Goal: Information Seeking & Learning: Learn about a topic

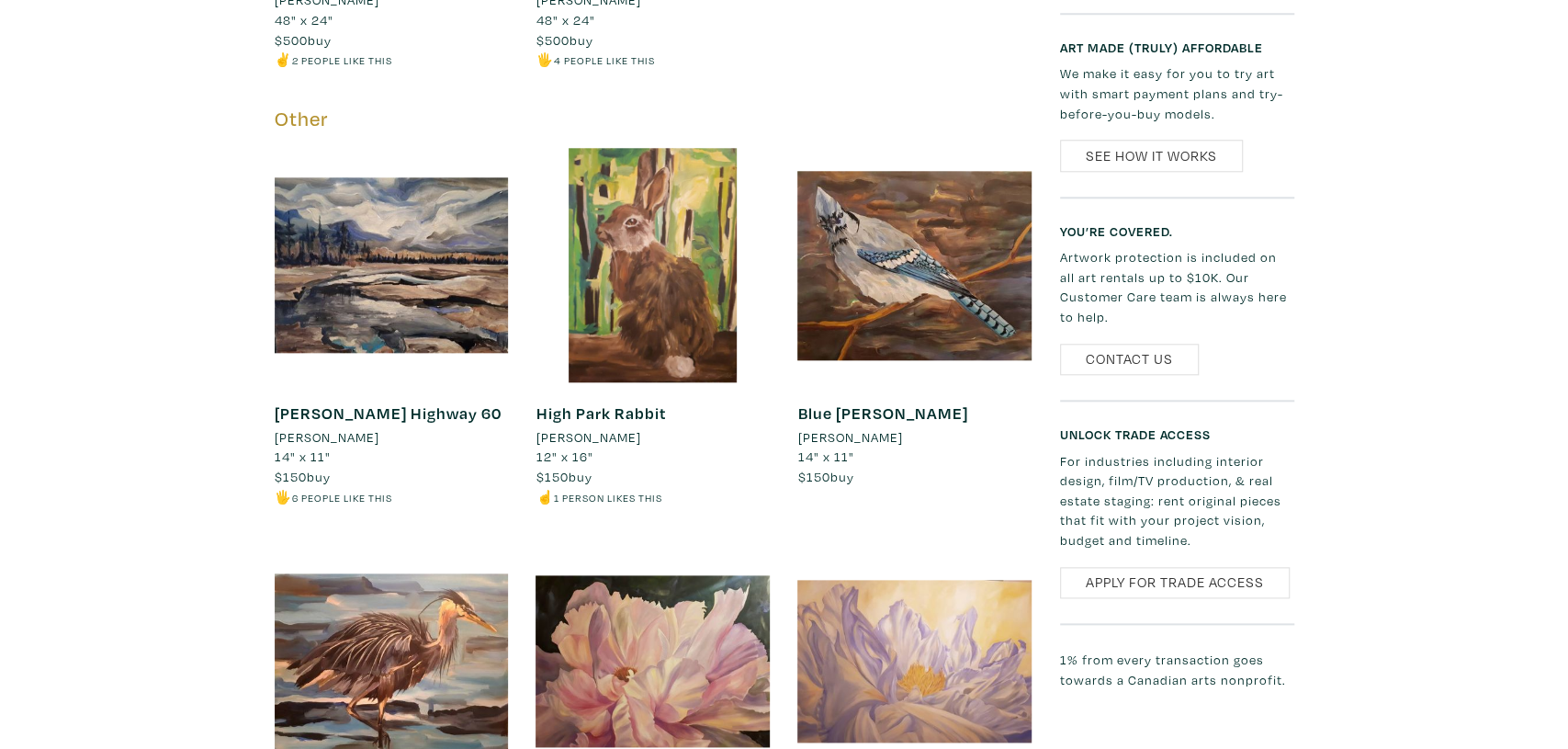
scroll to position [1273, 0]
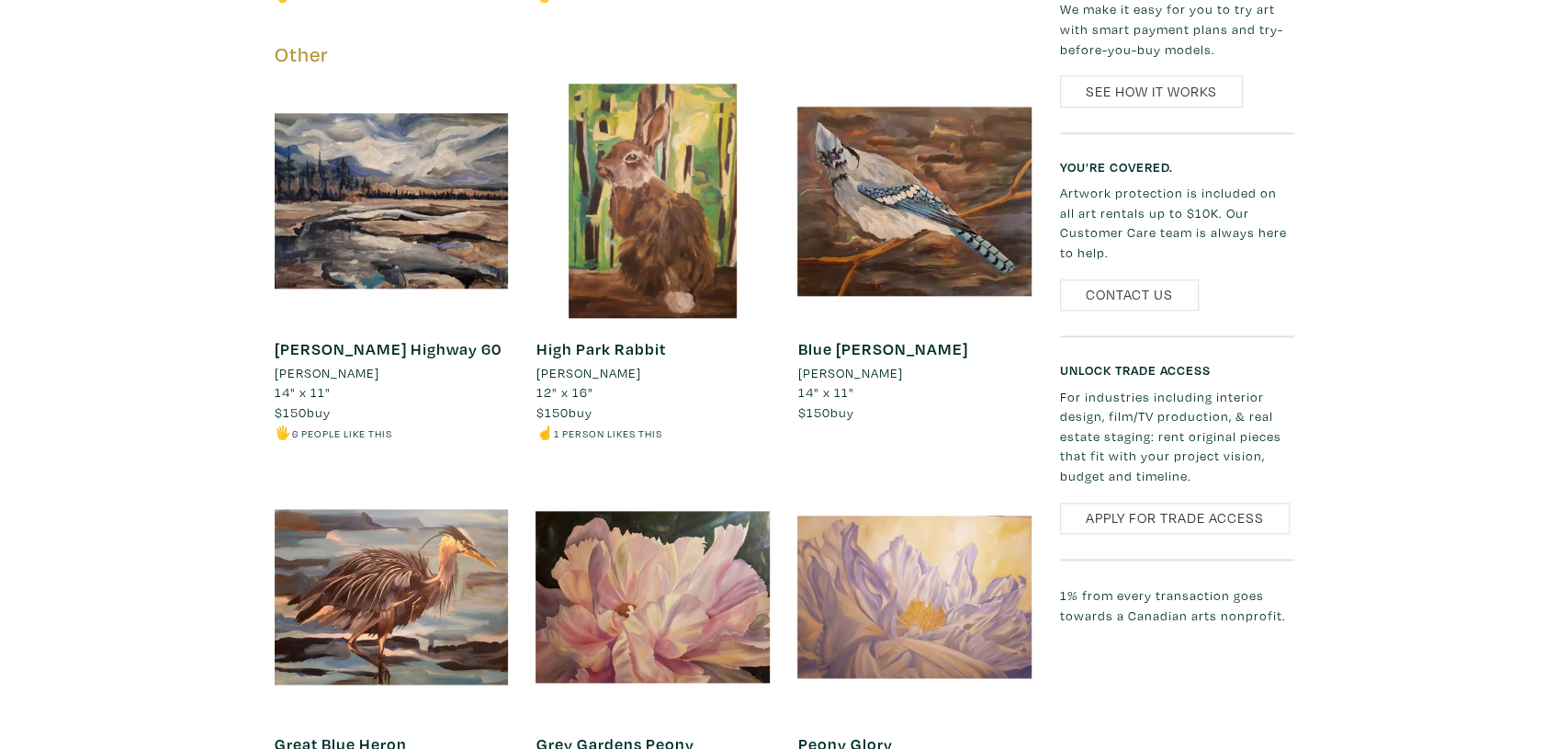
click at [1417, 601] on div "Liza Zawadzka Artist member since 2022 Toronto, Ontario Liza is an artist and a…" at bounding box center [784, 549] width 1540 height 2743
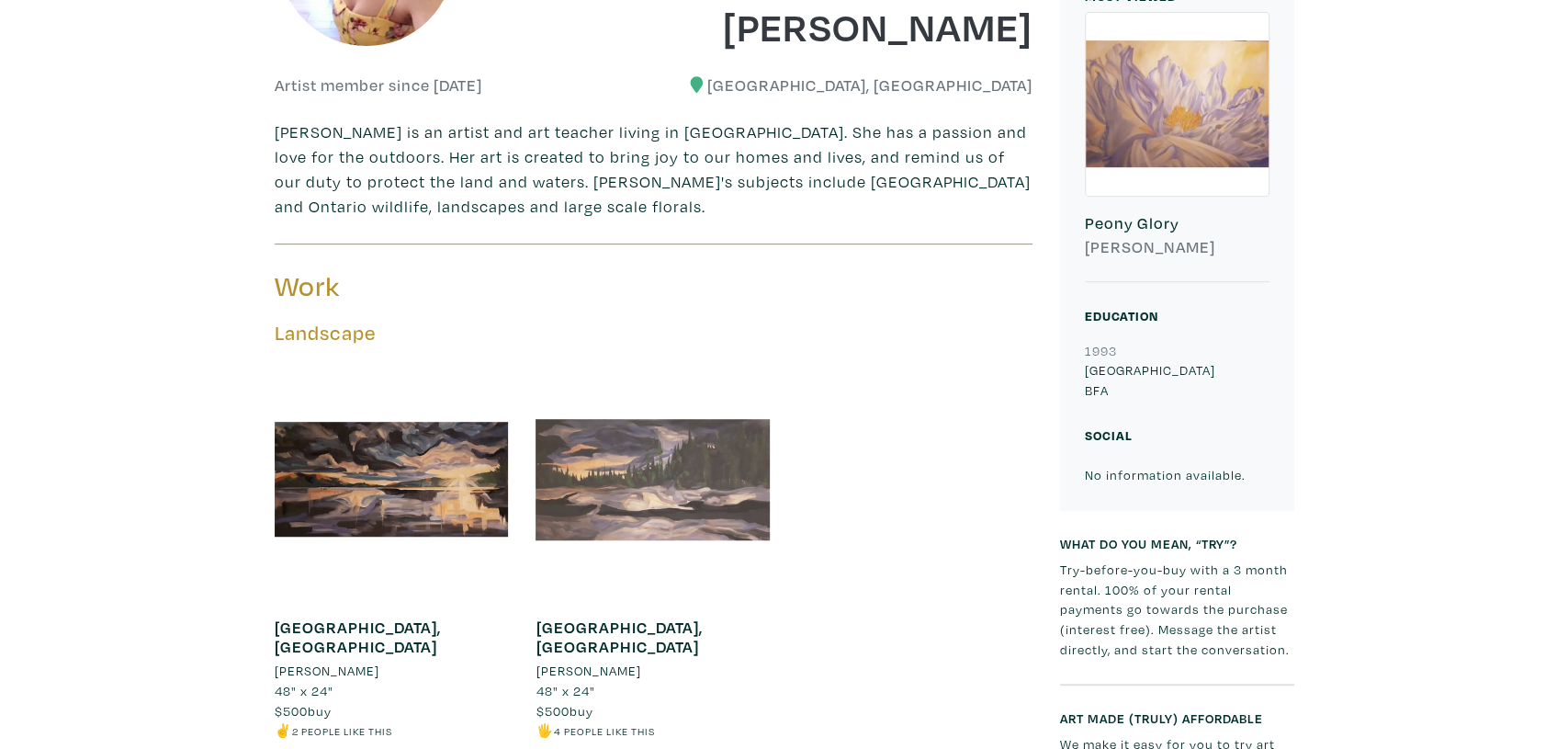
scroll to position [509, 0]
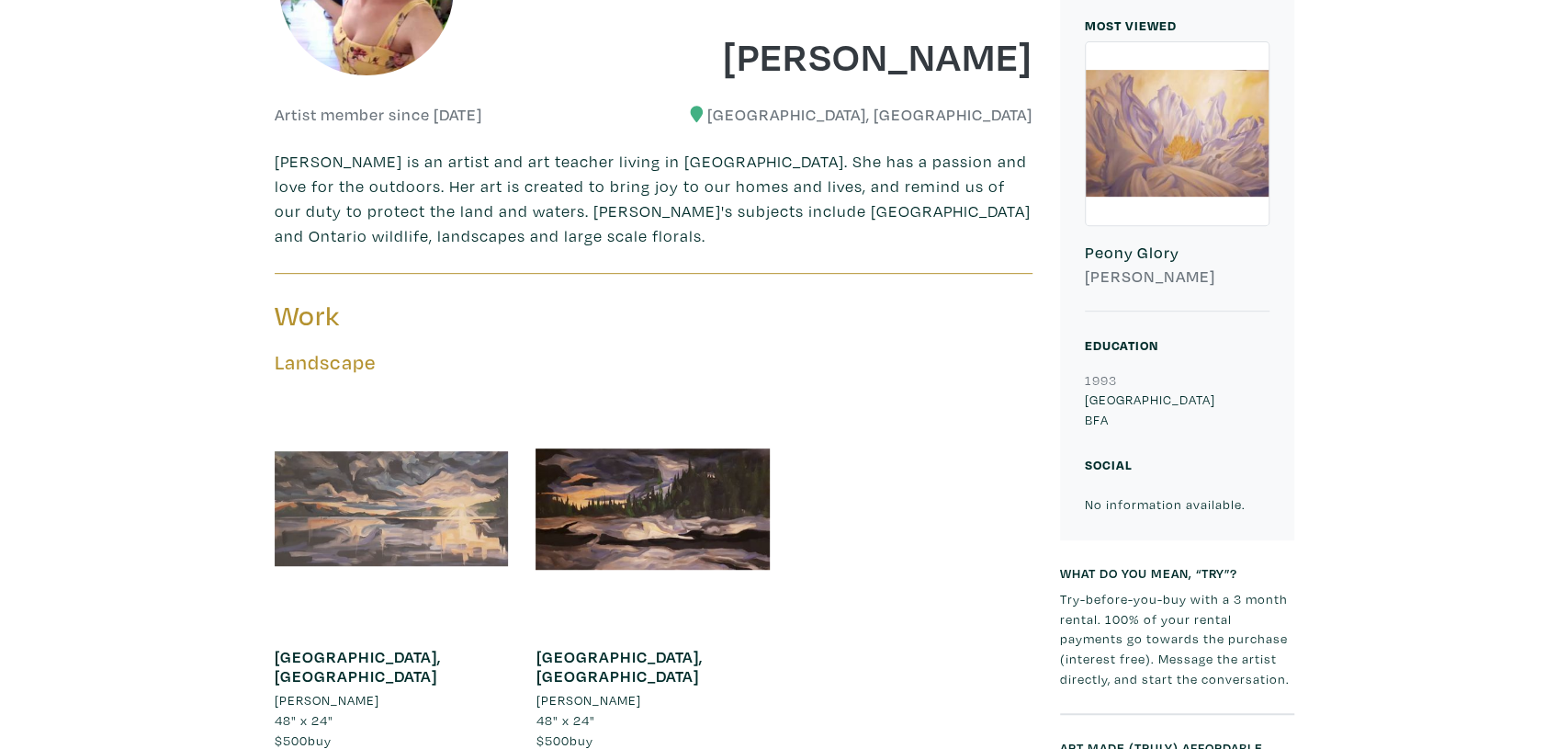
click at [428, 501] on div at bounding box center [391, 508] width 235 height 235
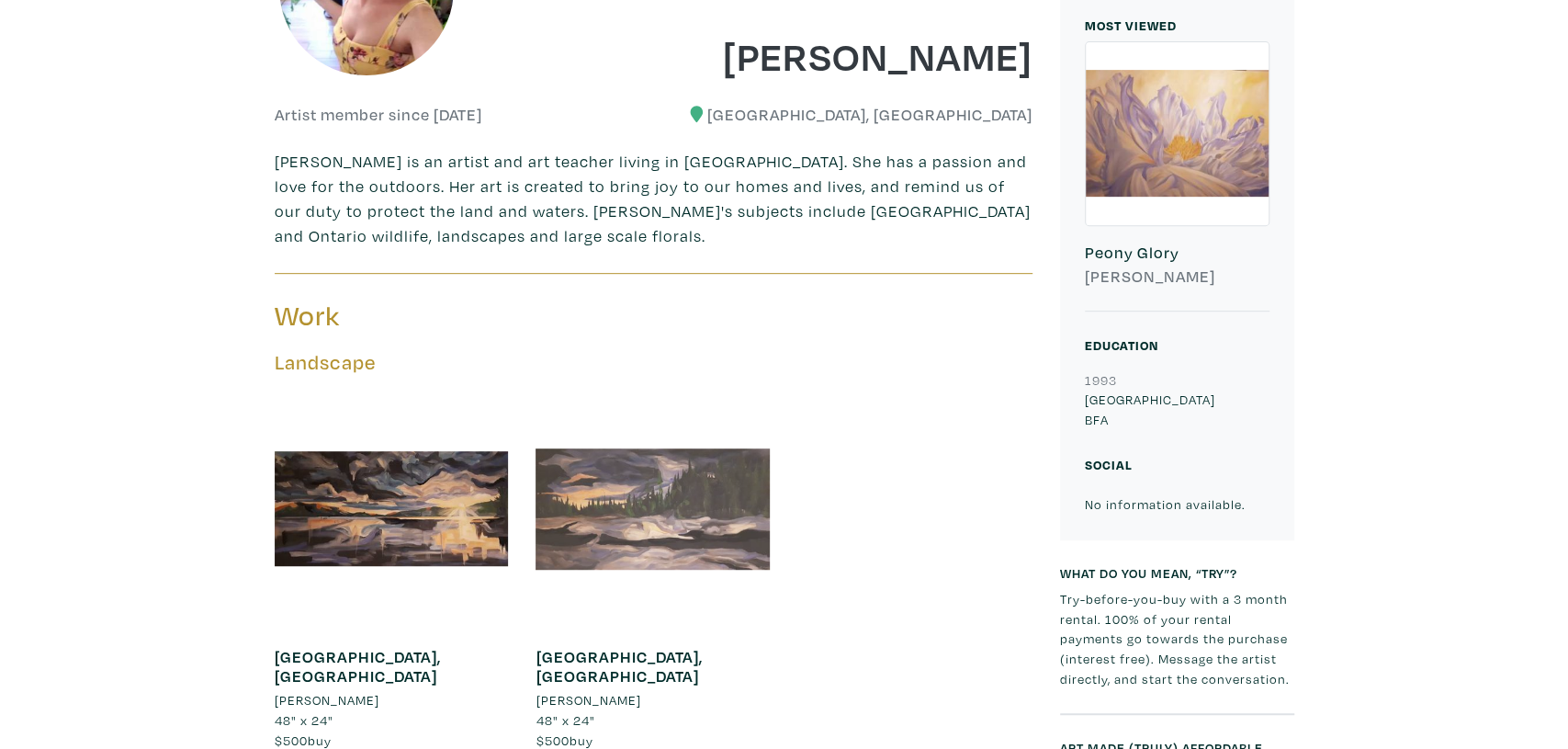
click at [679, 499] on div at bounding box center [652, 508] width 235 height 235
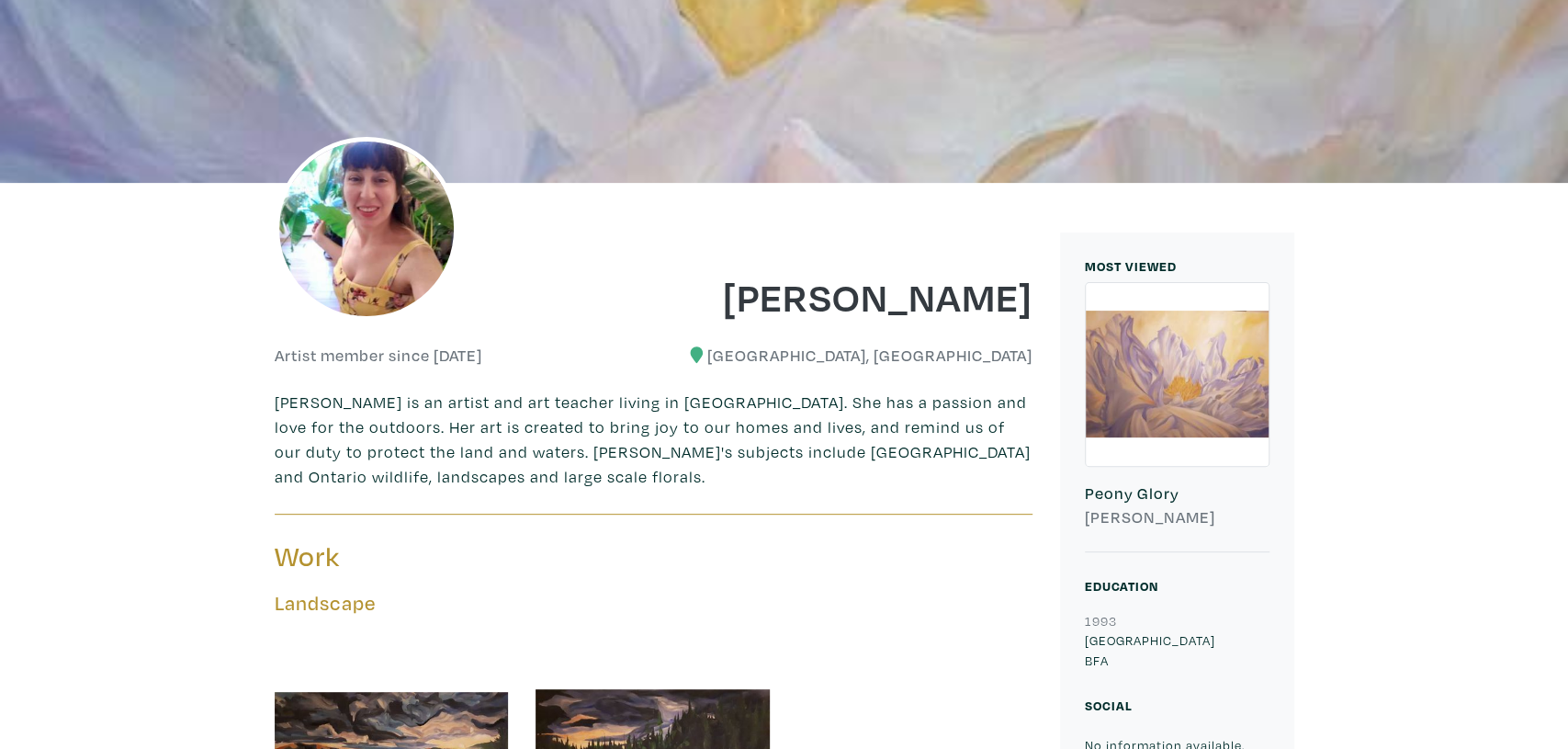
scroll to position [255, 0]
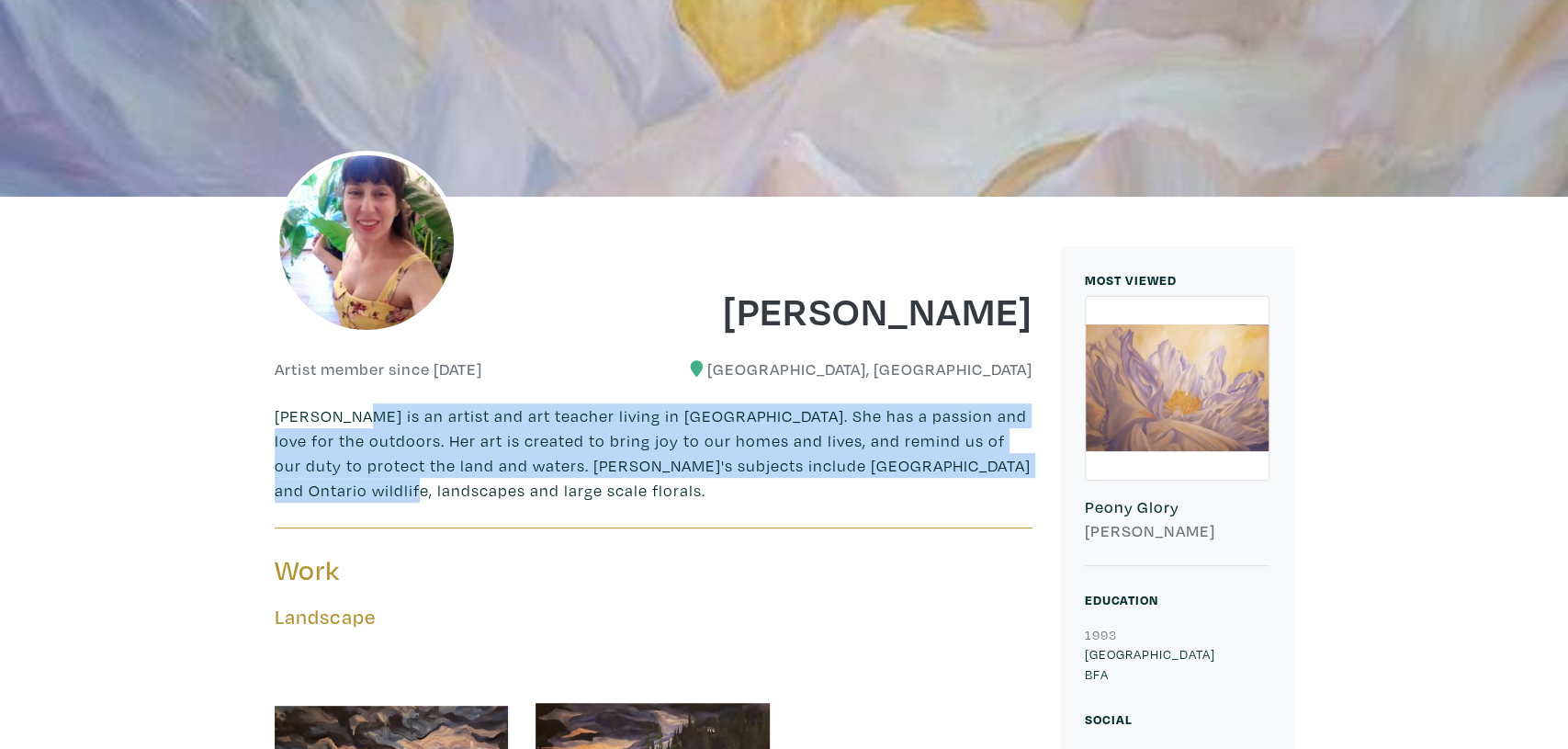
drag, startPoint x: 342, startPoint y: 409, endPoint x: 526, endPoint y: 480, distance: 197.2
click at [535, 488] on p "Liza is an artist and art teacher living in Toronto. She has a passion and love…" at bounding box center [653, 453] width 758 height 99
click at [521, 472] on p "Liza is an artist and art teacher living in Toronto. She has a passion and love…" at bounding box center [653, 453] width 758 height 99
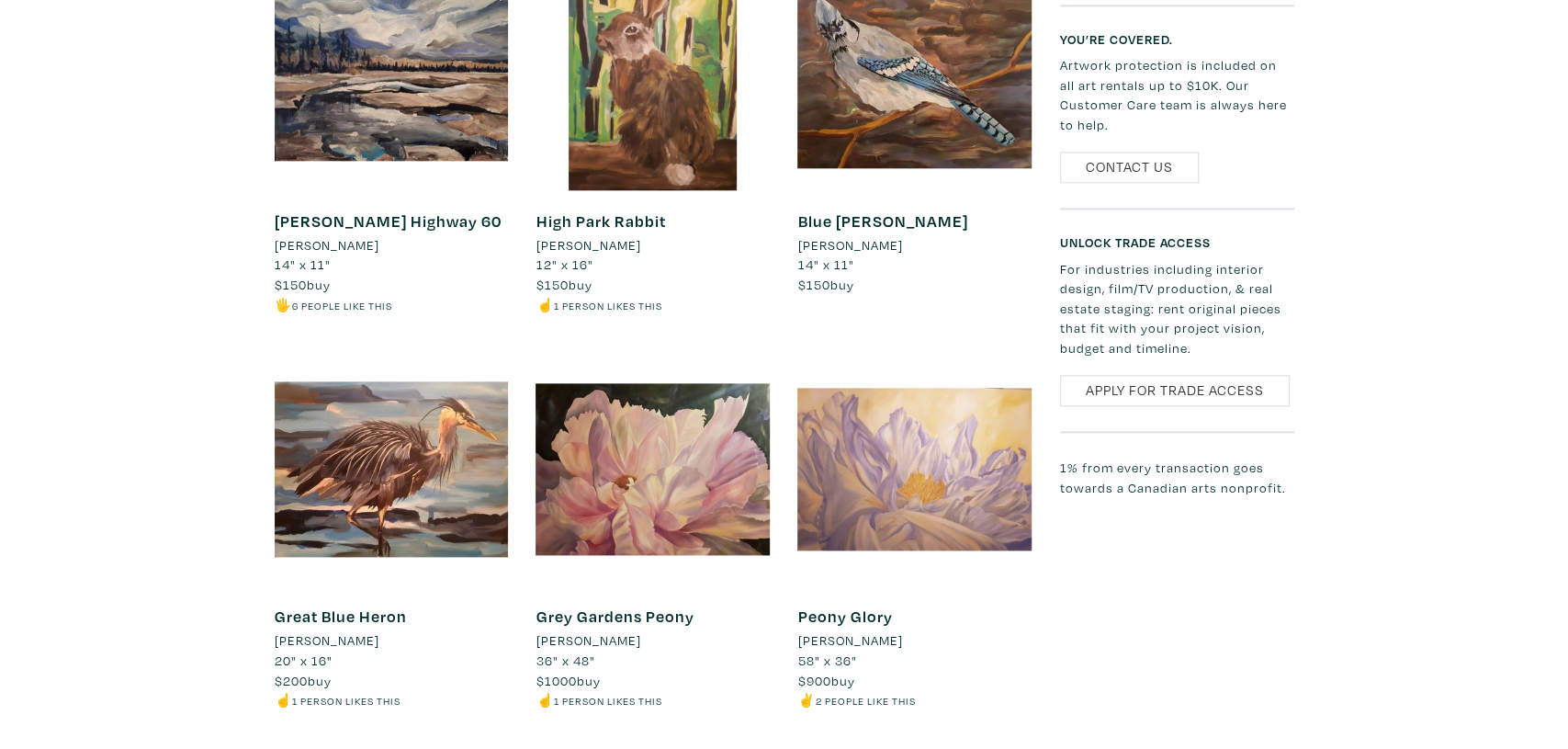
scroll to position [1273, 0]
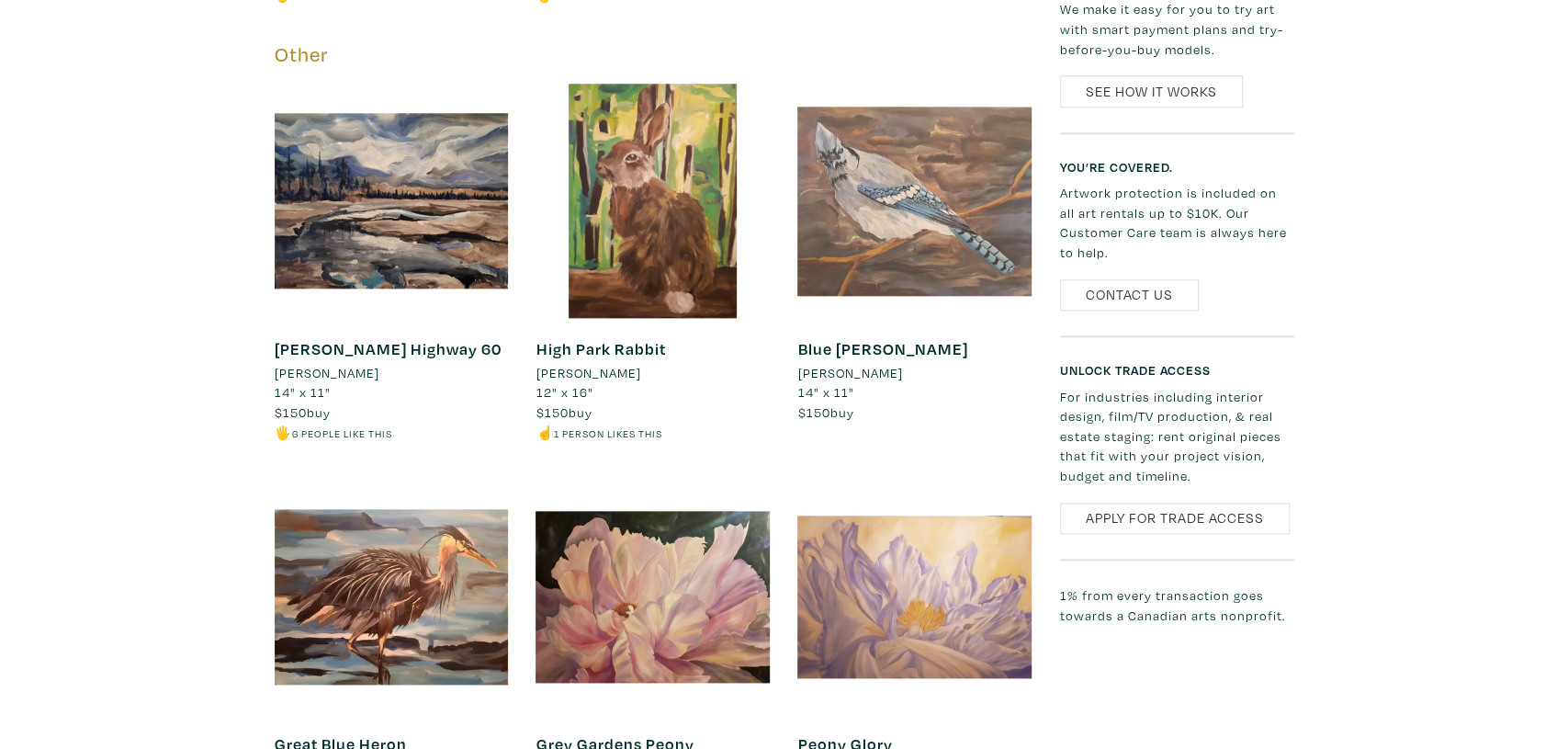
click at [889, 205] on div at bounding box center [915, 201] width 235 height 235
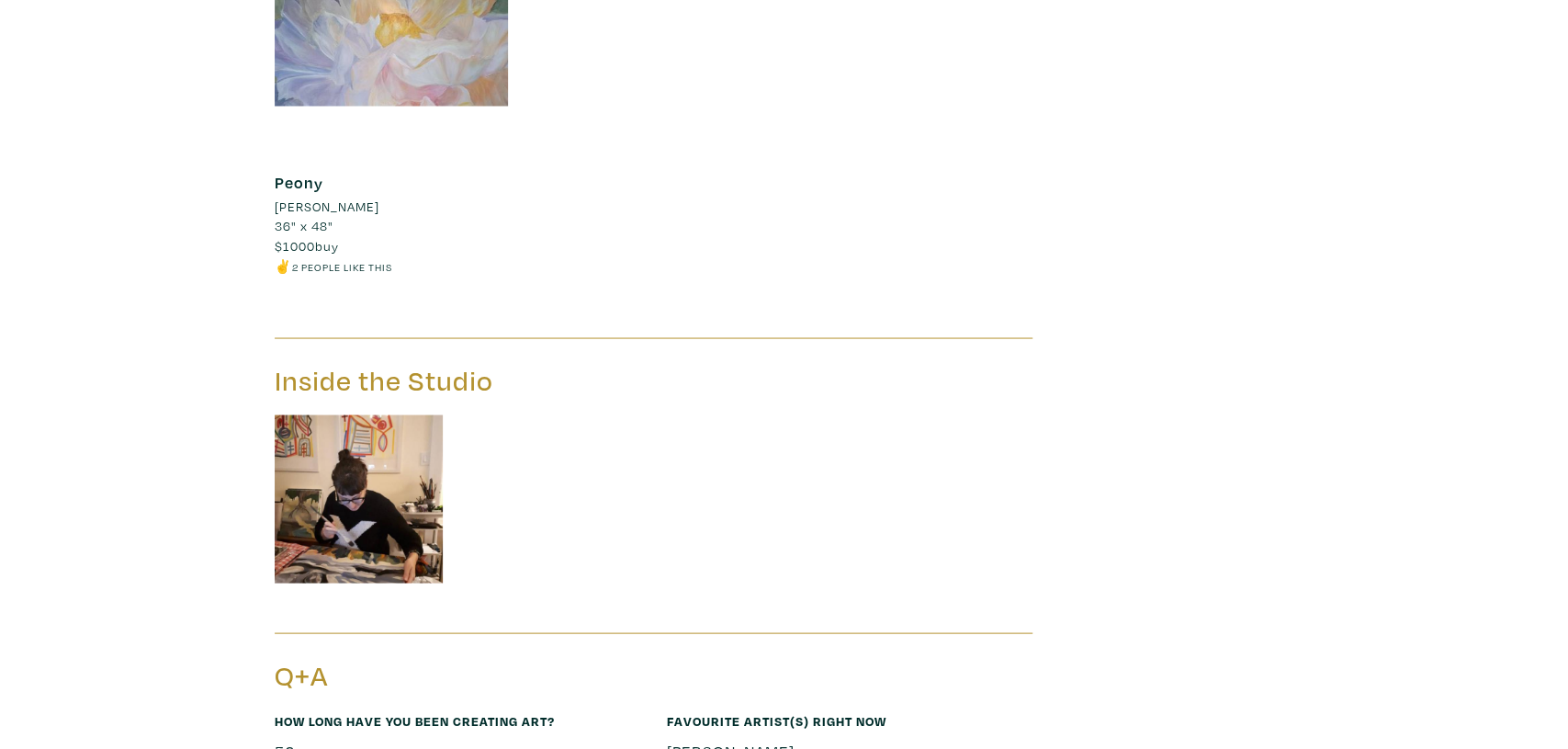
scroll to position [2293, 0]
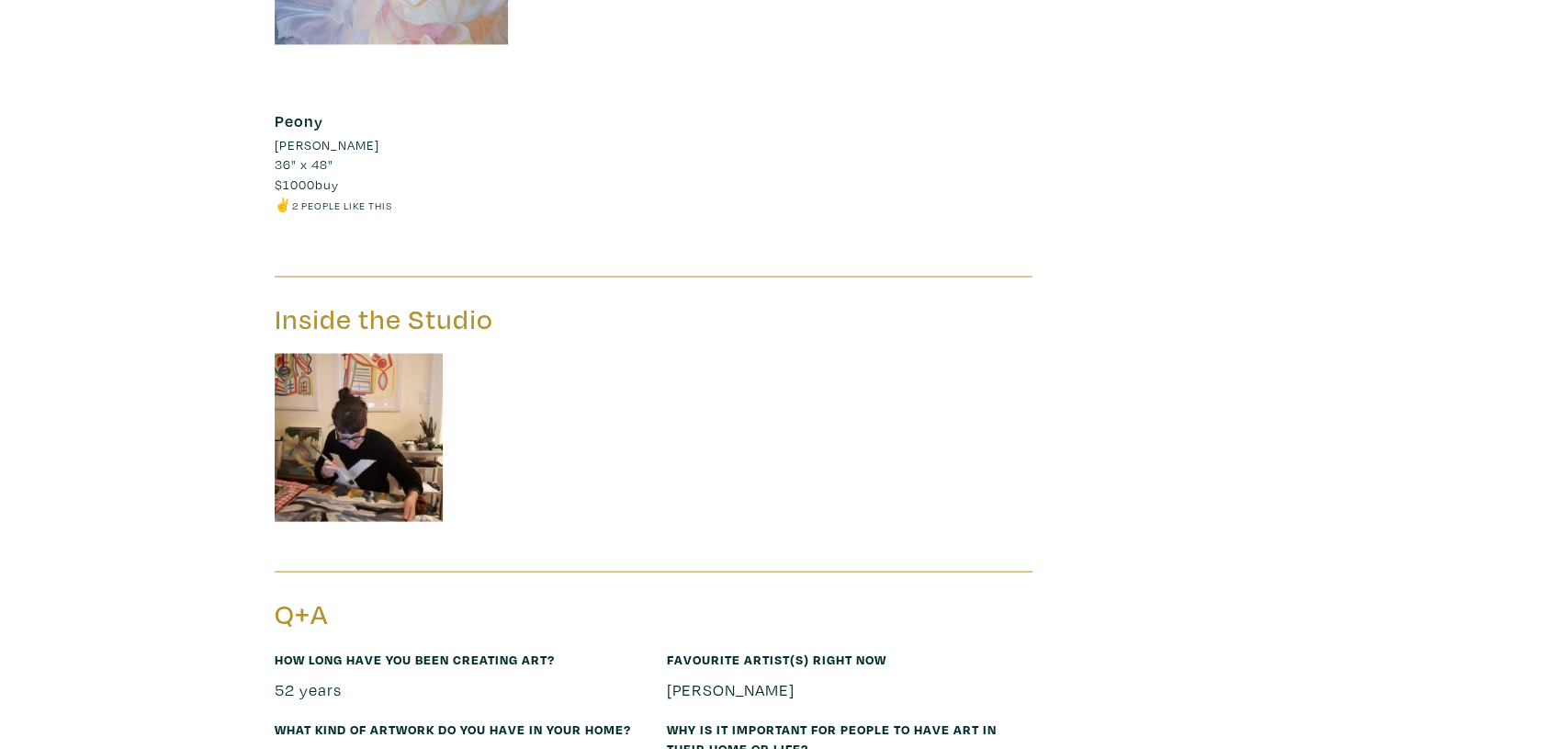
click at [365, 443] on img at bounding box center [359, 437] width 169 height 169
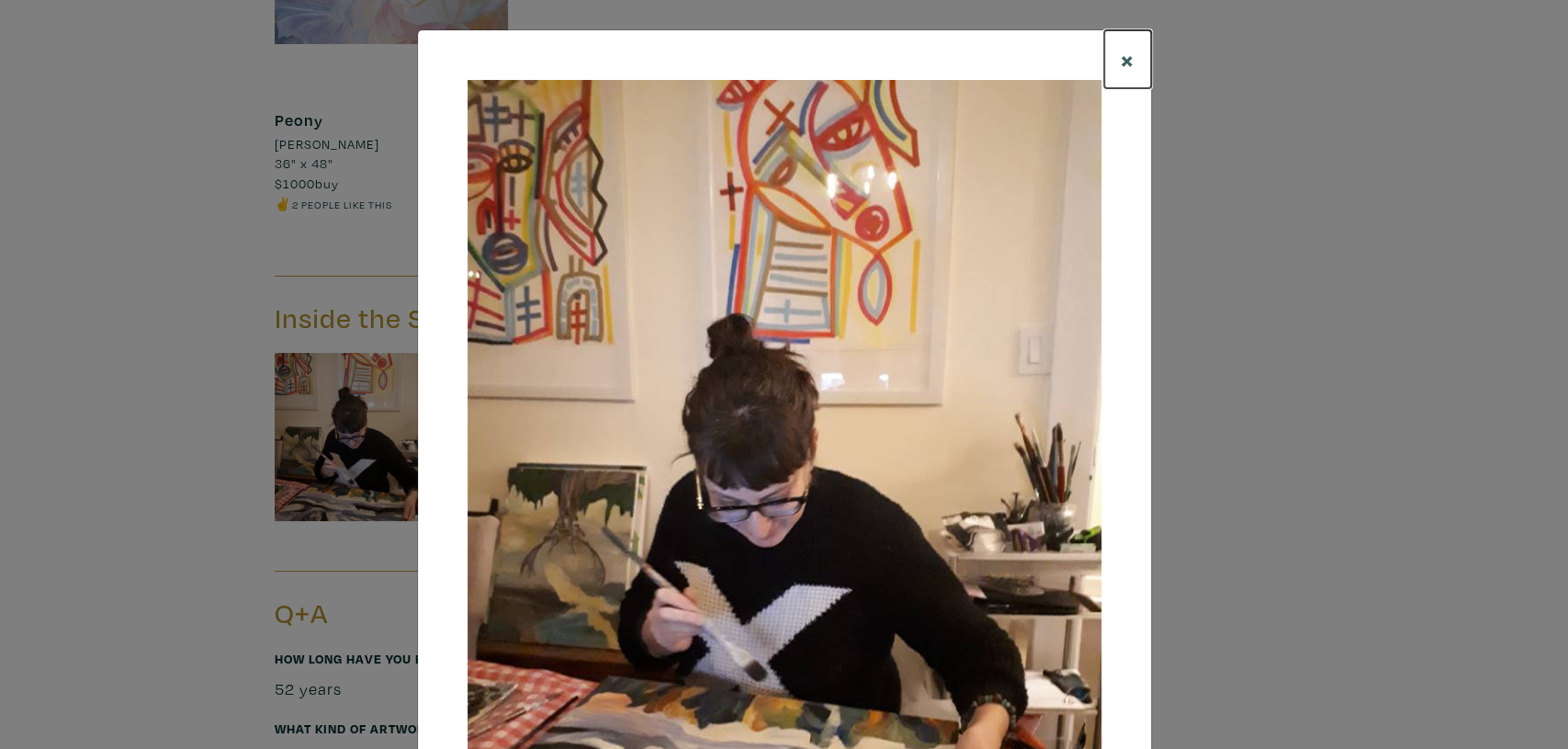
click at [1127, 49] on span "×" at bounding box center [1127, 59] width 14 height 32
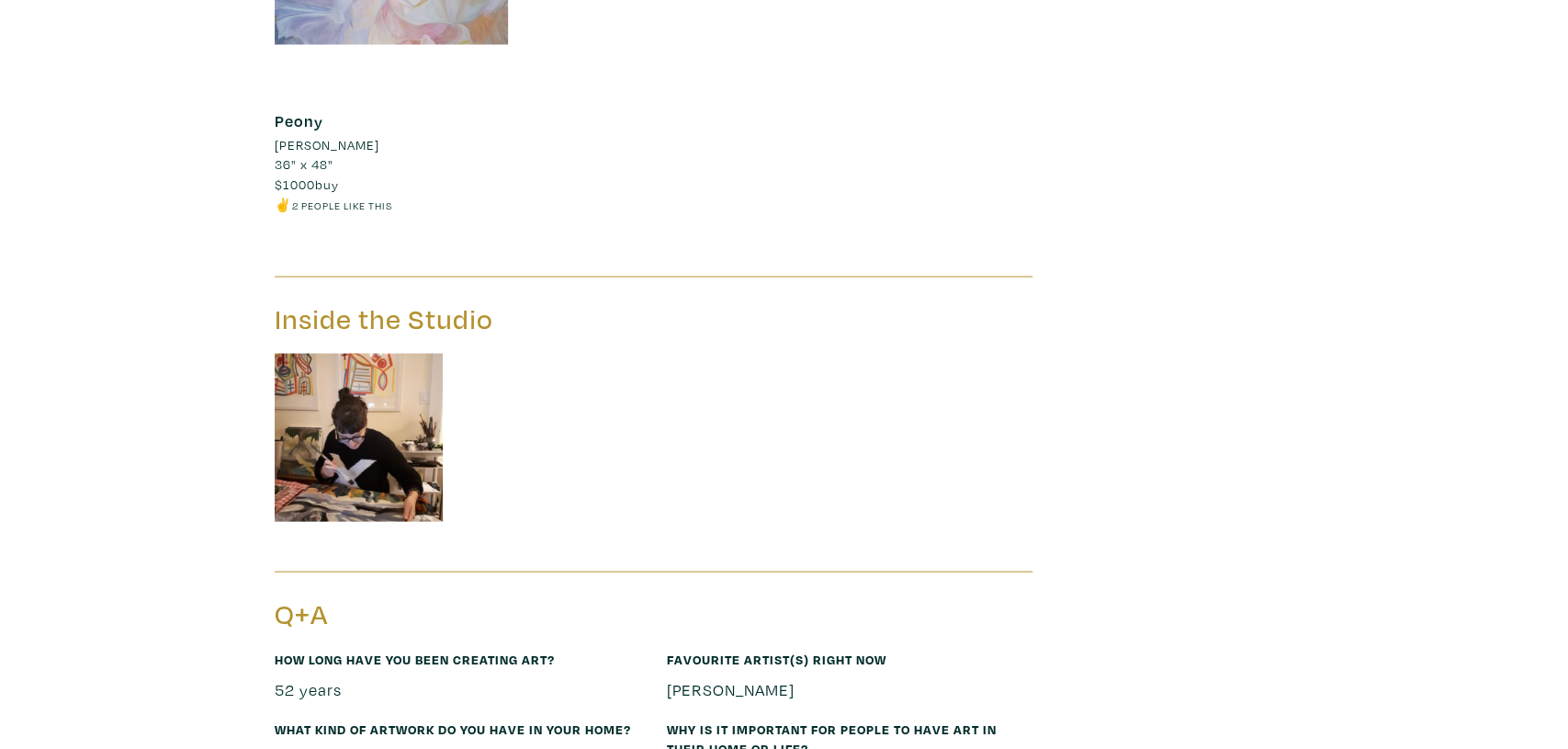
click at [1035, 532] on div at bounding box center [654, 449] width 786 height 194
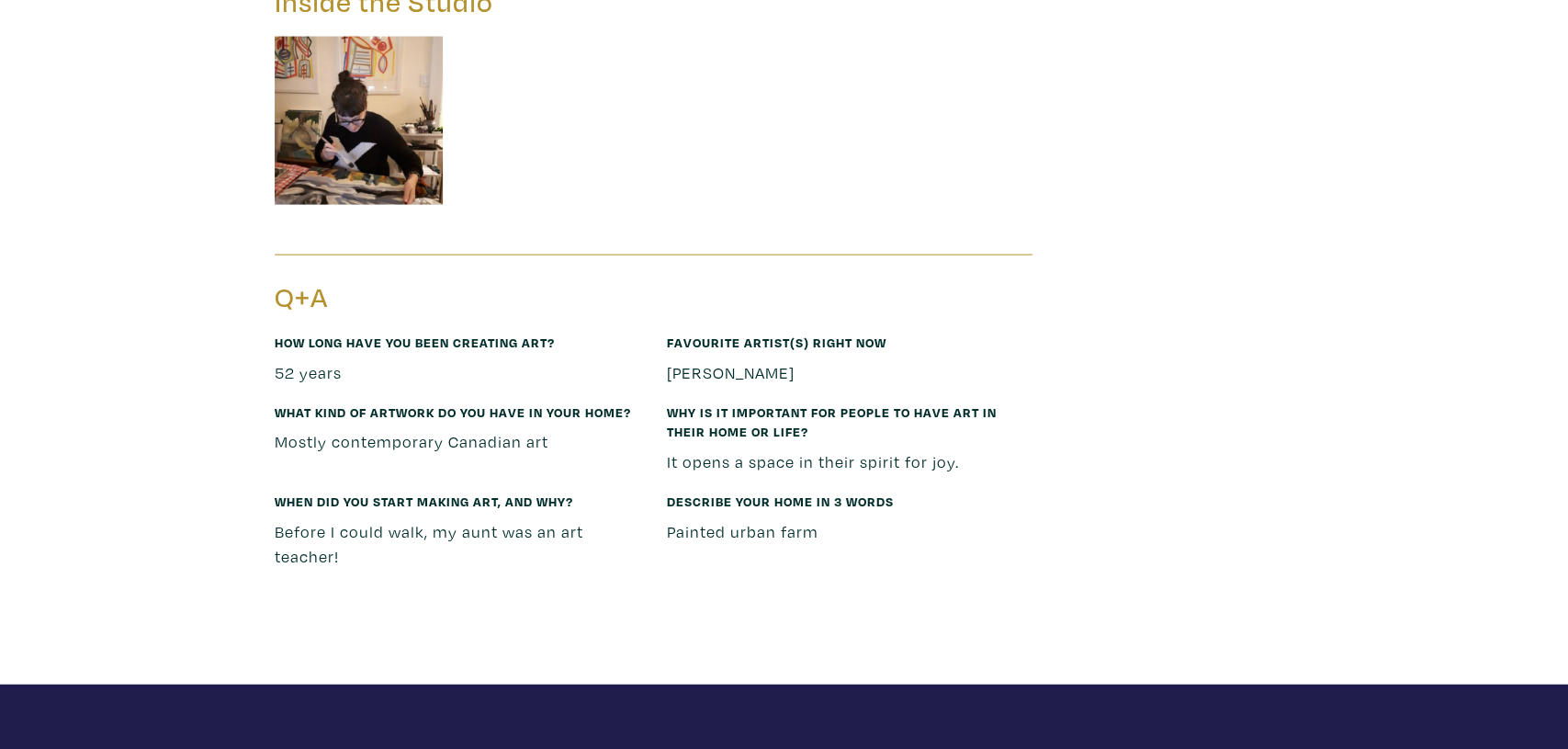
scroll to position [2675, 0]
